Goal: Find contact information: Find contact information

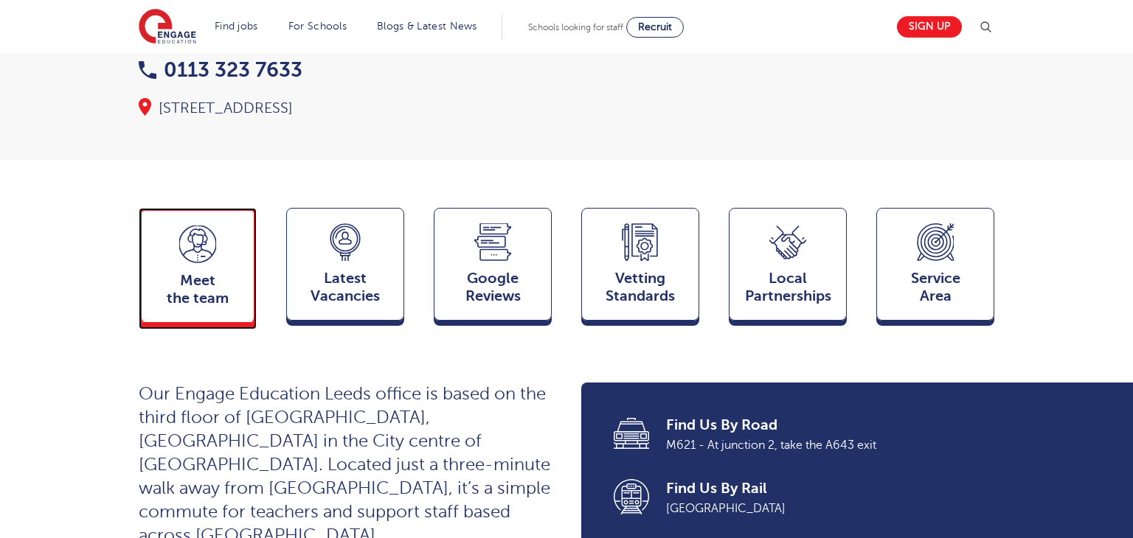
click at [202, 243] on div "Meet the team Team" at bounding box center [198, 265] width 118 height 115
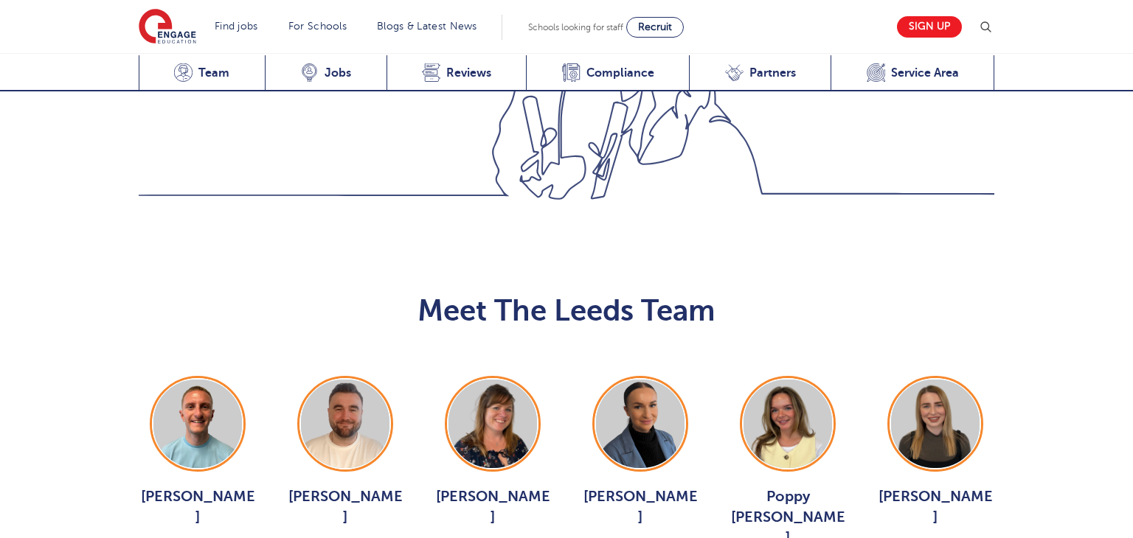
scroll to position [1610, 0]
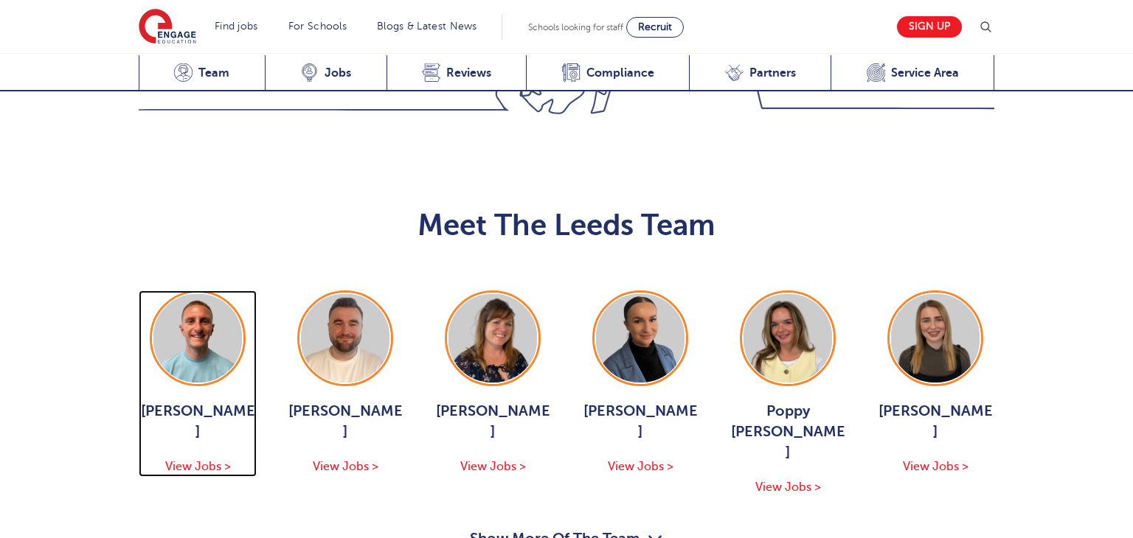
click at [204, 294] on img at bounding box center [197, 338] width 89 height 89
